Goal: Information Seeking & Learning: Learn about a topic

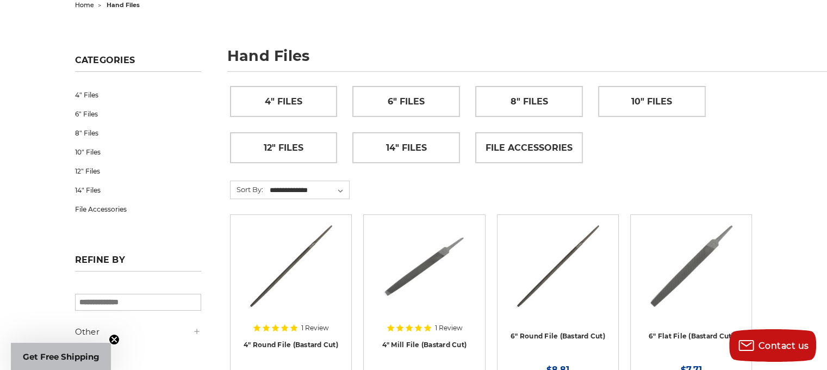
scroll to position [124, 0]
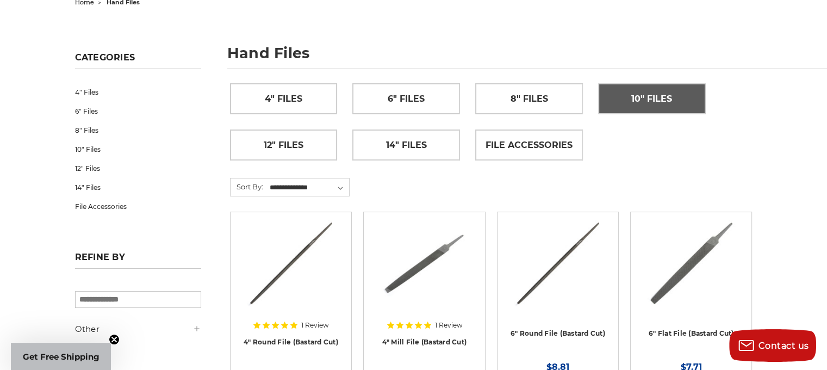
click at [657, 102] on span "10" Files" at bounding box center [651, 99] width 41 height 18
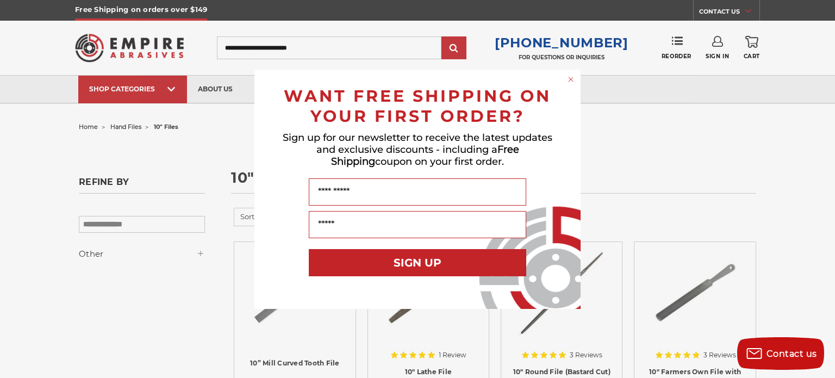
click at [571, 83] on circle "Close dialog" at bounding box center [571, 79] width 10 height 10
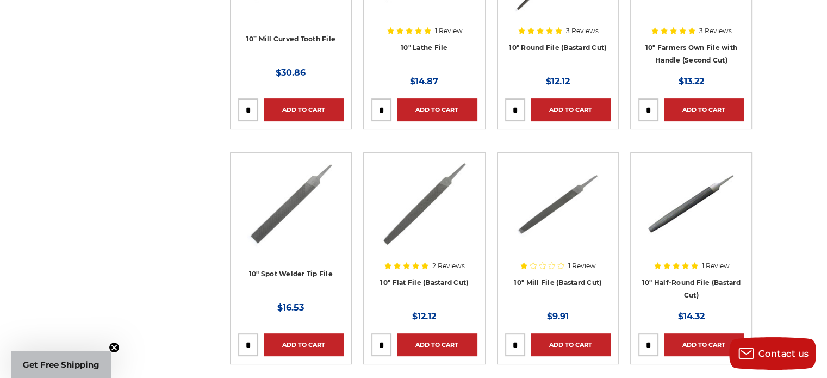
scroll to position [326, 0]
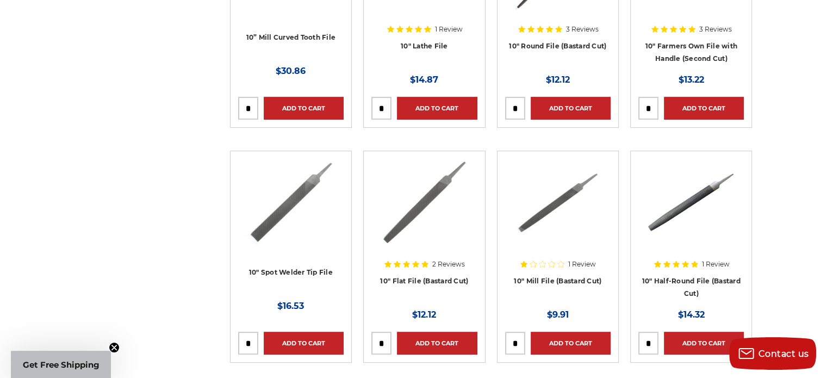
click at [425, 215] on img at bounding box center [424, 202] width 88 height 87
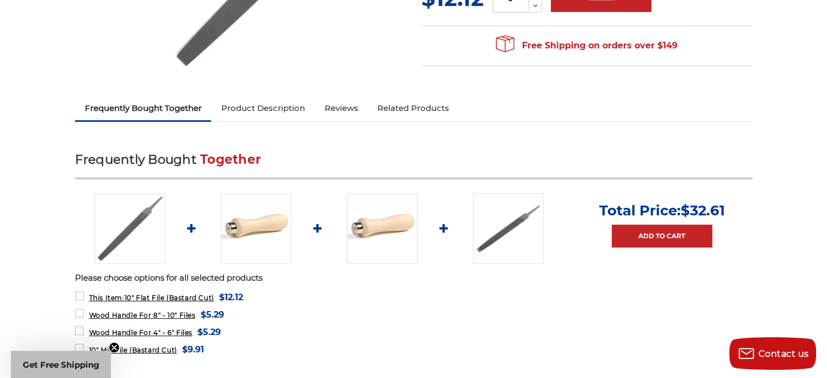
scroll to position [286, 0]
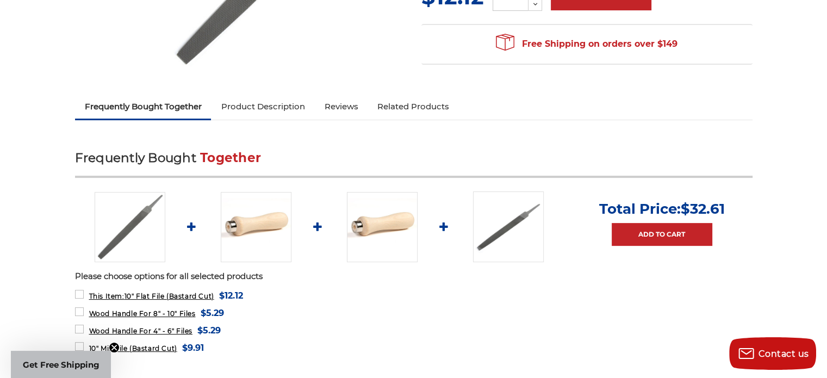
click at [281, 110] on link "Product Description" at bounding box center [262, 107] width 103 height 24
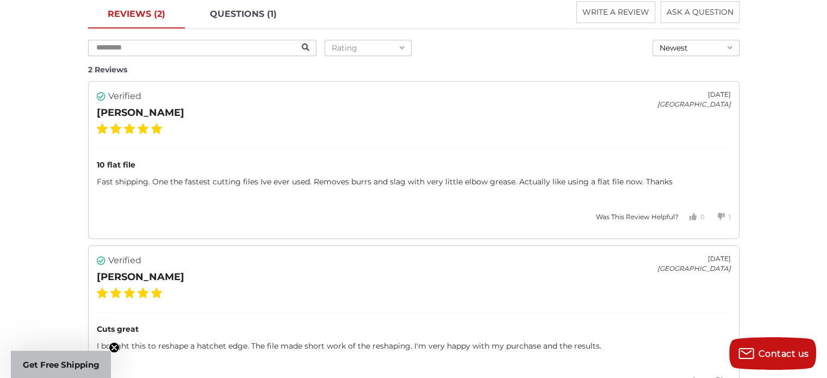
scroll to position [1221, 0]
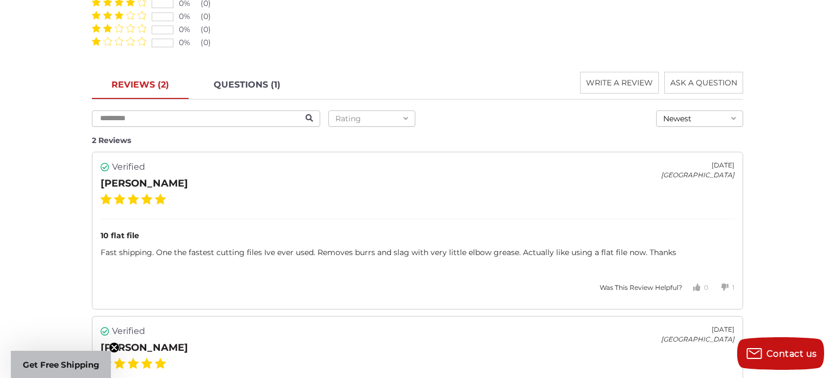
click at [633, 60] on div "Close dialog WANT FREE SHIPPING ON YOUR FIRST ORDER? Sign up for our newsletter…" at bounding box center [417, 189] width 835 height 378
click at [572, 74] on icon "Close dialog" at bounding box center [572, 74] width 4 height 4
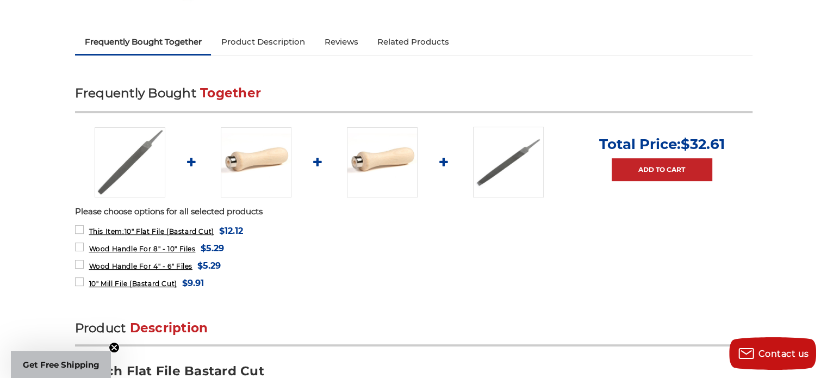
scroll to position [351, 0]
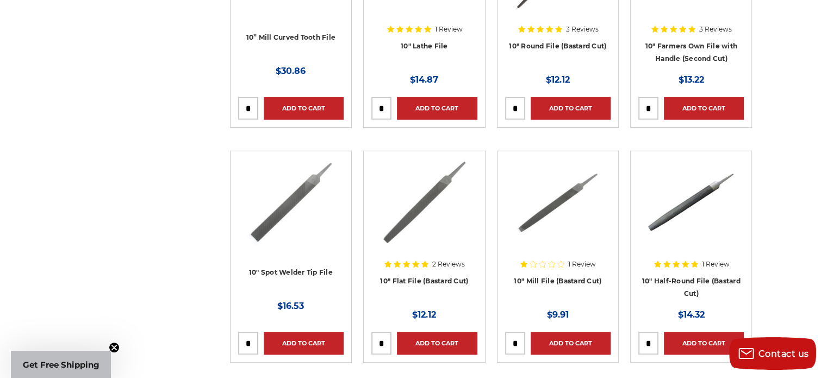
click at [795, 276] on div "home hand files 10" files 10" files Refine by × Browse by Choose Your Grit, Gri…" at bounding box center [413, 232] width 769 height 879
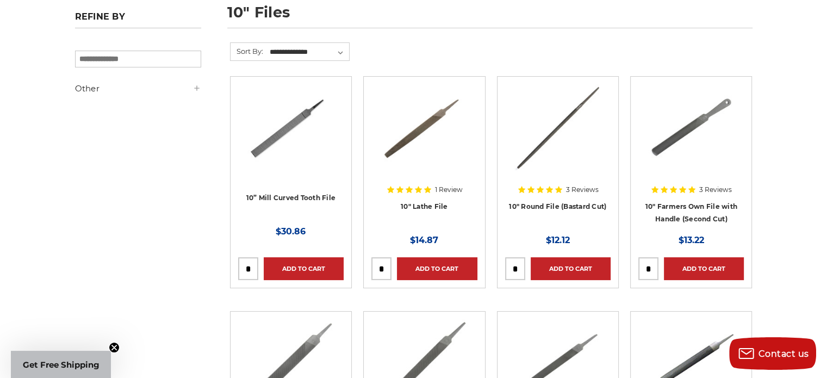
scroll to position [169, 0]
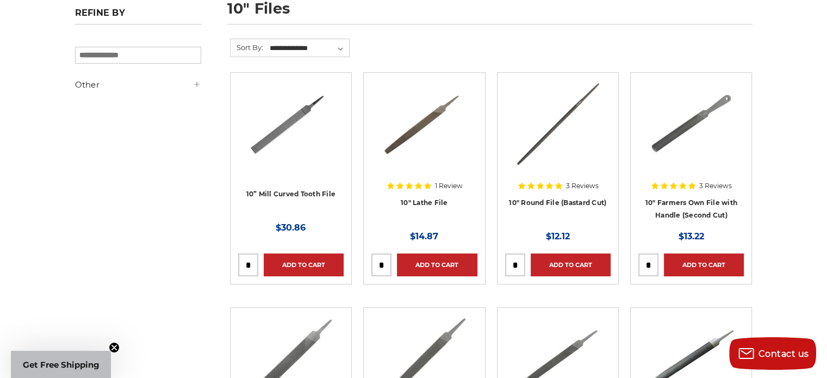
click at [419, 131] on img at bounding box center [423, 123] width 87 height 87
